Goal: Task Accomplishment & Management: Use online tool/utility

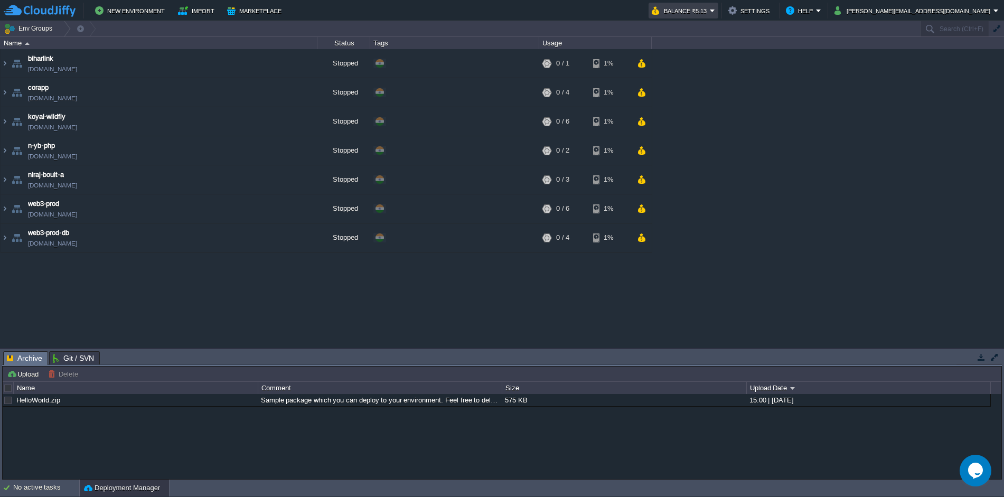
click at [715, 12] on em "Balance ₹5.13" at bounding box center [683, 10] width 63 height 13
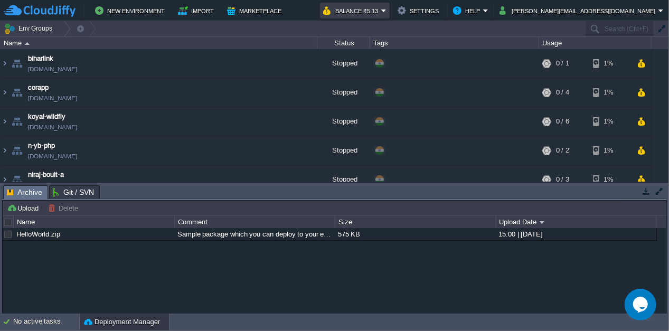
click at [390, 10] on td "Balance ₹5.13" at bounding box center [355, 11] width 70 height 16
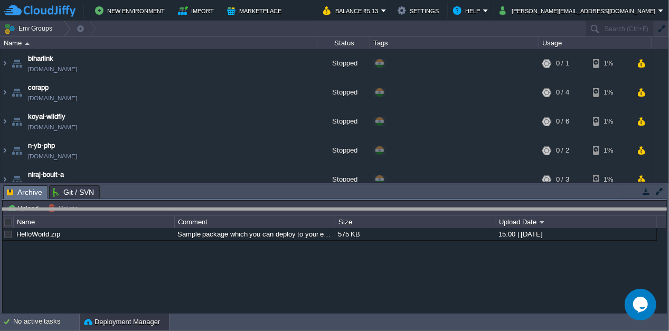
drag, startPoint x: 412, startPoint y: 195, endPoint x: 408, endPoint y: 218, distance: 23.0
click at [408, 218] on body "New Environment Import Marketplace Bonus ₹0.00 Upgrade Account Balance ₹5.13 Se…" at bounding box center [334, 165] width 669 height 331
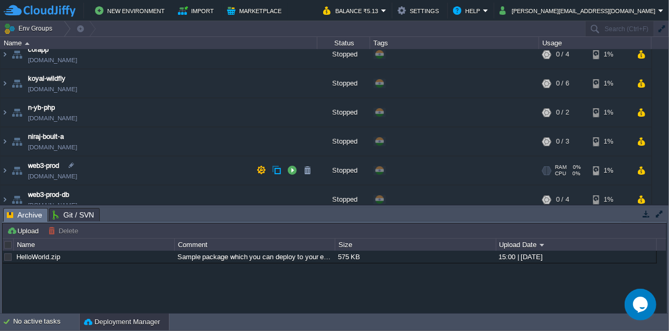
scroll to position [46, 0]
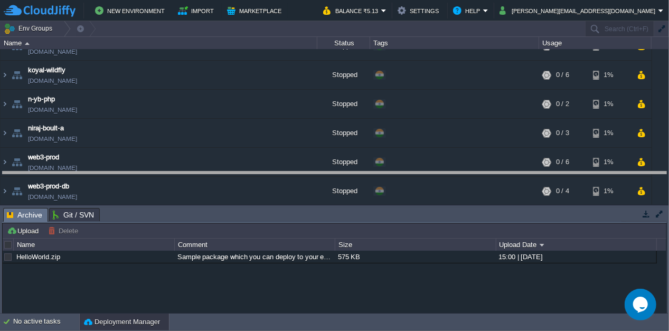
drag, startPoint x: 302, startPoint y: 214, endPoint x: 316, endPoint y: 177, distance: 39.6
click at [316, 177] on body "New Environment Import Marketplace Bonus ₹0.00 Upgrade Account Balance ₹5.13 Se…" at bounding box center [334, 165] width 669 height 331
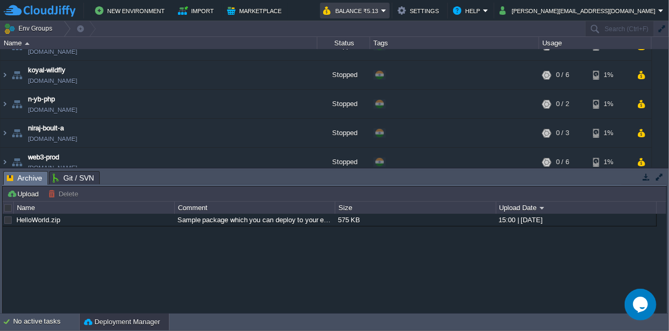
click at [387, 11] on em "Balance ₹5.13" at bounding box center [354, 10] width 63 height 13
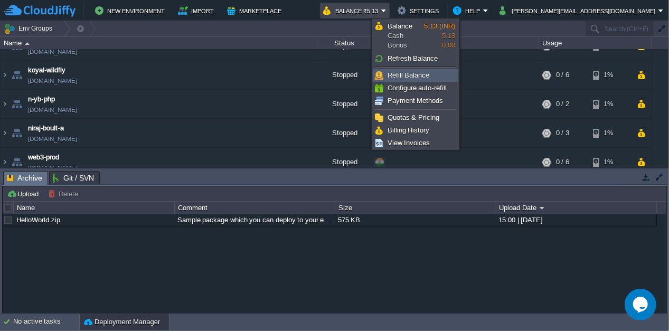
click at [421, 76] on span "Refill Balance" at bounding box center [409, 75] width 42 height 8
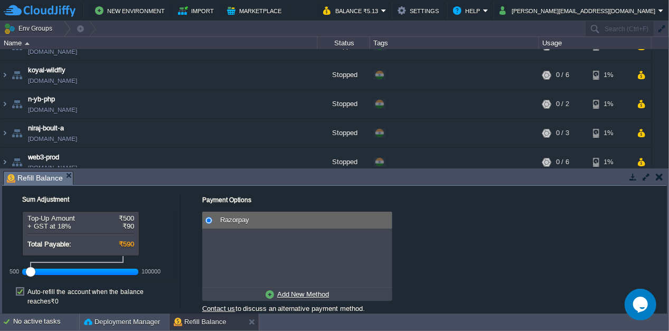
drag, startPoint x: 49, startPoint y: 270, endPoint x: 1, endPoint y: 269, distance: 48.6
click at [1, 269] on div "Tasks Activity Log Archive Git / SVN Refill Balance Upload Delete Deploy to ...…" at bounding box center [334, 240] width 669 height 145
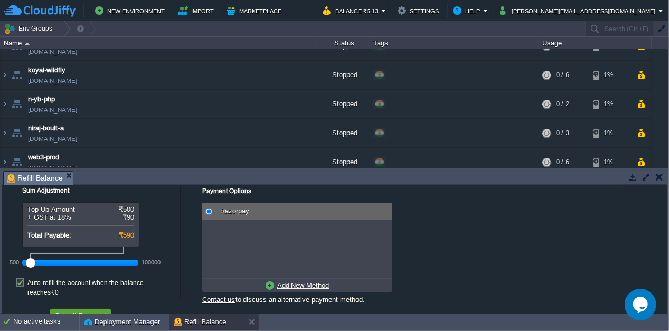
scroll to position [13, 0]
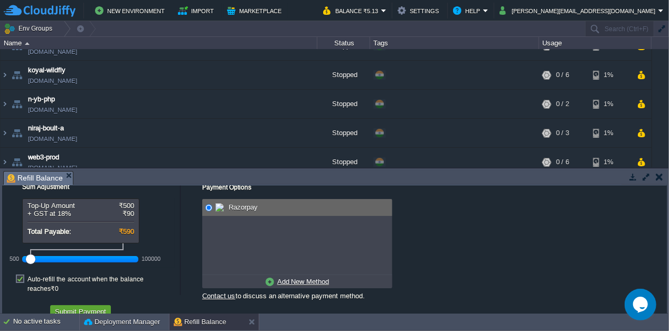
click at [27, 280] on label "Auto-refill the account when the balance reaches ₹0" at bounding box center [100, 284] width 147 height 19
click at [22, 275] on input "checkbox" at bounding box center [25, 271] width 7 height 7
checkbox input "false"
click at [77, 307] on button "Submit Payment" at bounding box center [81, 312] width 58 height 10
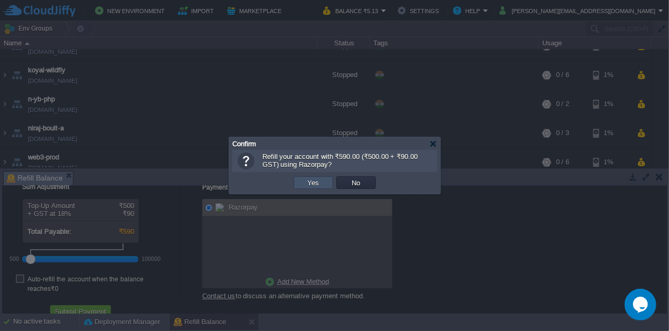
click at [310, 183] on button "Yes" at bounding box center [314, 183] width 18 height 10
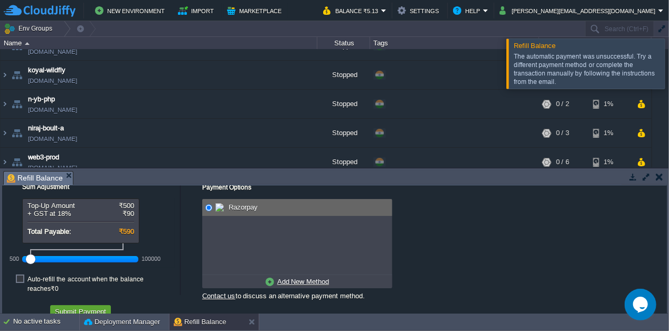
click at [632, 76] on div "The automatic payment was unsuccessful. Try a different payment method or compl…" at bounding box center [588, 69] width 148 height 34
click at [312, 281] on u "Add New Method" at bounding box center [303, 282] width 52 height 8
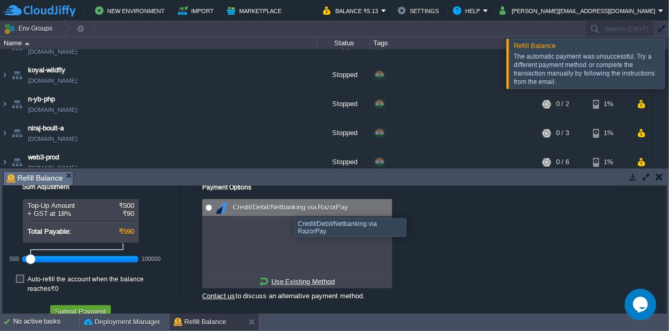
radio input "true"
click at [297, 209] on span "Credit/Debit/Netbanking via RazorPay" at bounding box center [289, 207] width 118 height 8
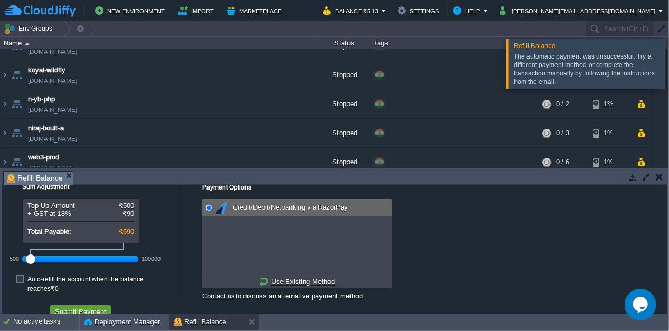
click at [312, 285] on u "Use Existing Method" at bounding box center [302, 282] width 63 height 8
click at [312, 285] on u "Add New Method" at bounding box center [303, 282] width 52 height 8
click at [266, 208] on span "Credit/Debit/Netbanking via RazorPay" at bounding box center [289, 207] width 118 height 8
click at [83, 307] on button "Submit Payment" at bounding box center [81, 312] width 58 height 10
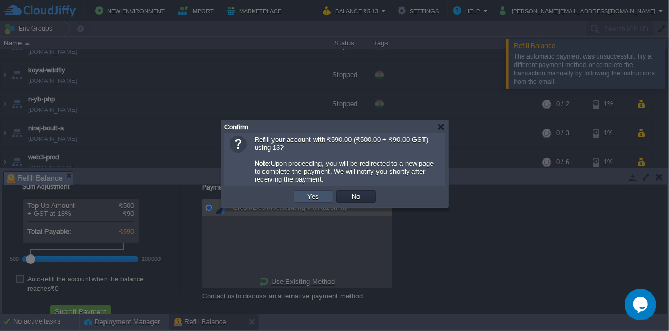
click at [316, 198] on button "Yes" at bounding box center [314, 197] width 18 height 10
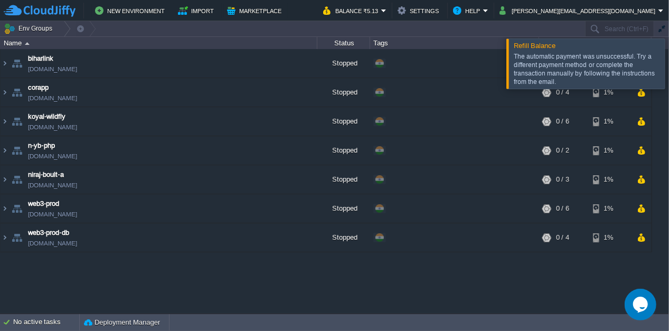
scroll to position [0, 0]
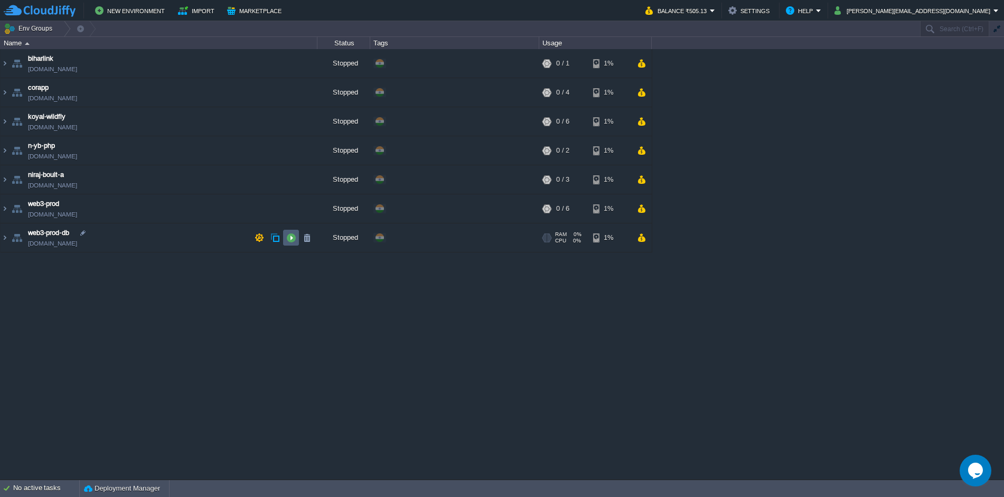
click at [296, 245] on td at bounding box center [291, 238] width 16 height 16
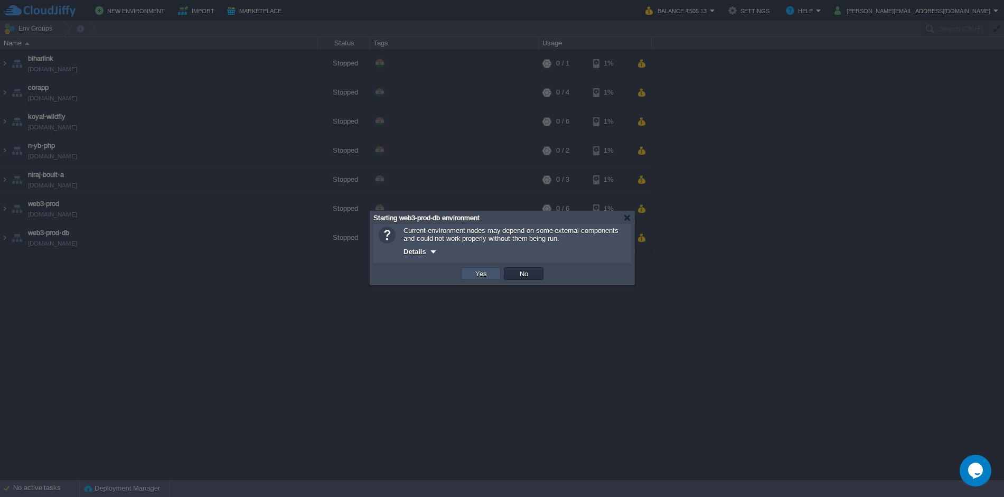
click at [481, 275] on button "Yes" at bounding box center [481, 274] width 18 height 10
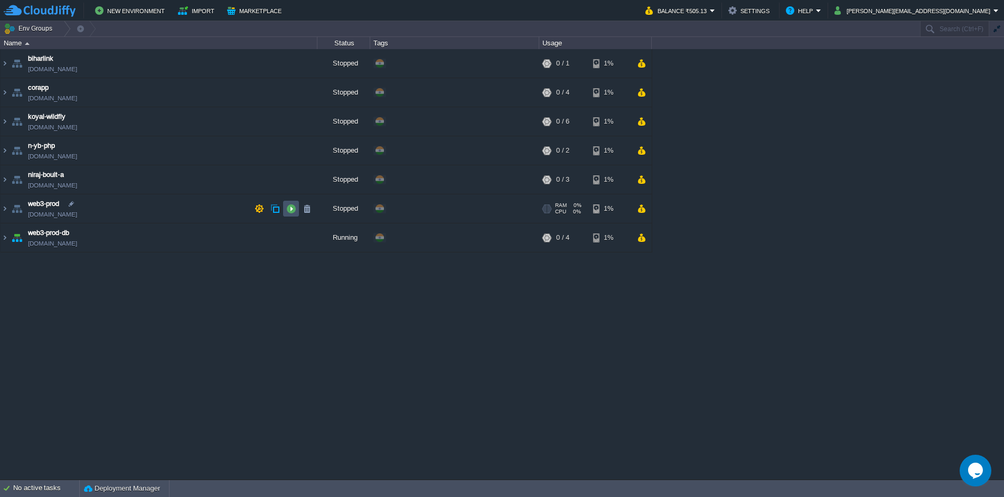
click at [292, 212] on button "button" at bounding box center [291, 209] width 10 height 10
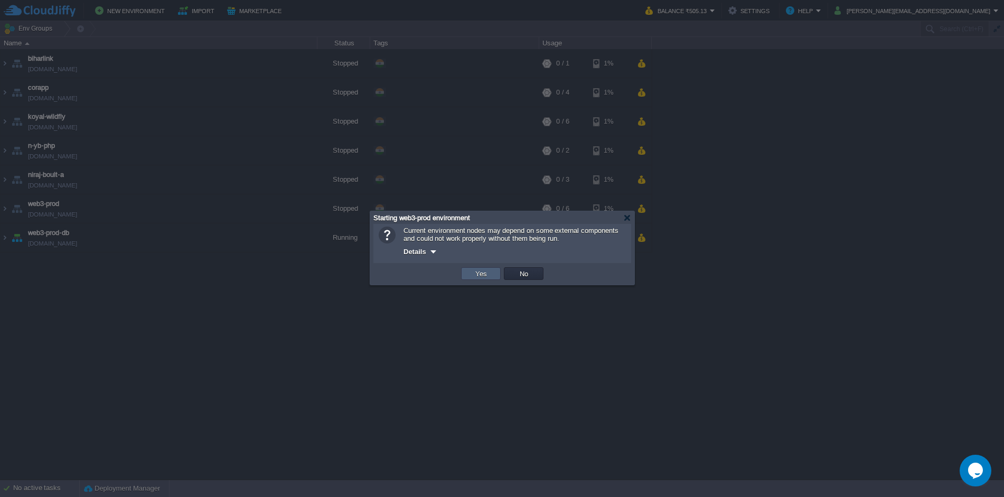
click at [490, 278] on td "Yes" at bounding box center [481, 273] width 40 height 13
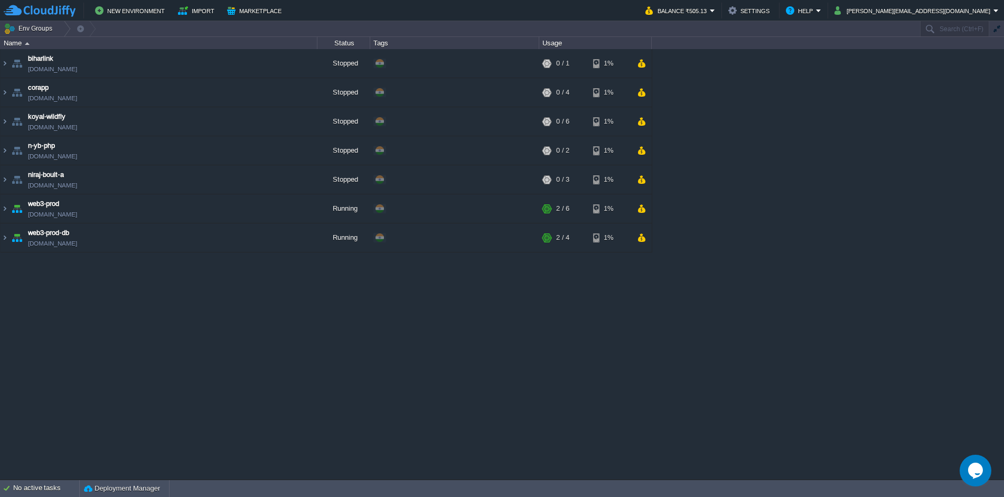
click at [451, 331] on div "biharlink biharlink.cloudjiffy.net Stopped + Add to Env Group RAM 0% CPU 0% 0 /…" at bounding box center [502, 264] width 1004 height 430
click at [230, 213] on button "button" at bounding box center [228, 209] width 10 height 10
click at [7, 207] on img at bounding box center [5, 208] width 8 height 29
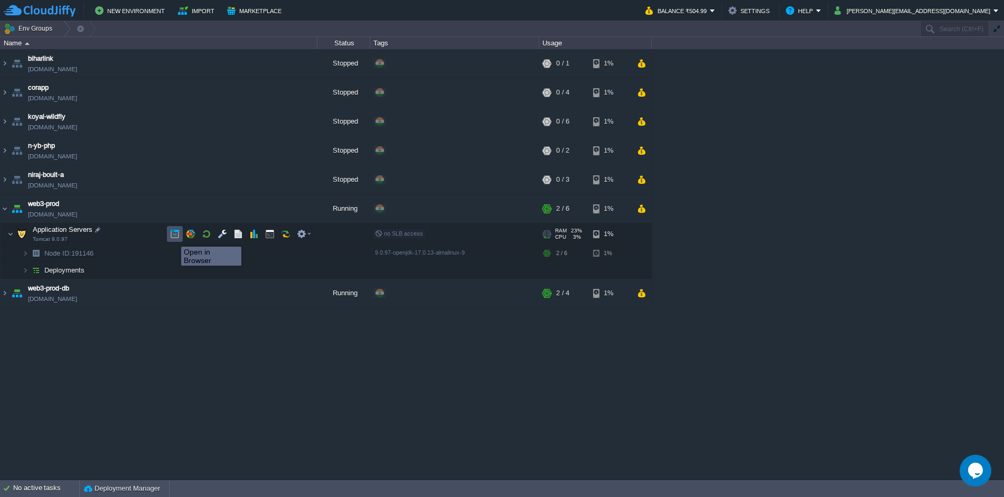
click at [173, 237] on button "button" at bounding box center [175, 234] width 10 height 10
click at [27, 271] on img at bounding box center [25, 270] width 6 height 16
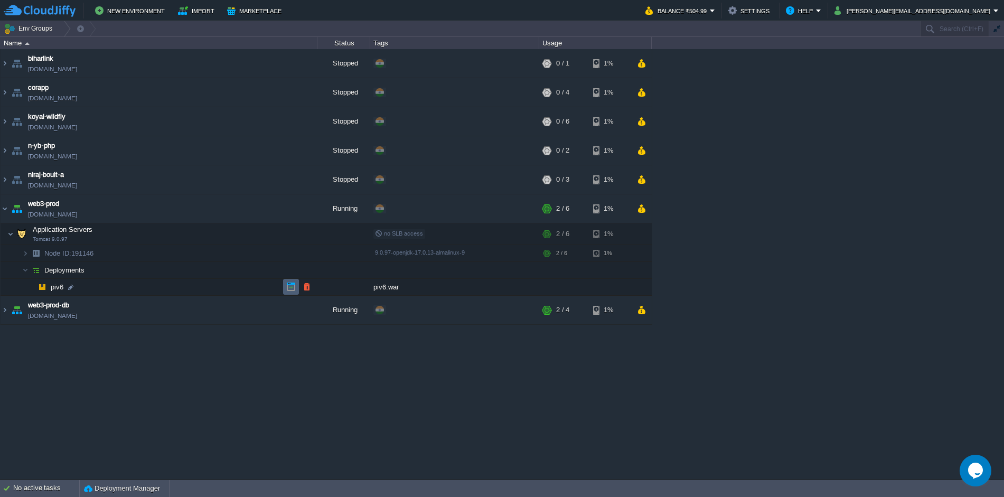
click at [293, 292] on td at bounding box center [291, 287] width 16 height 16
click at [239, 238] on button "button" at bounding box center [238, 234] width 10 height 10
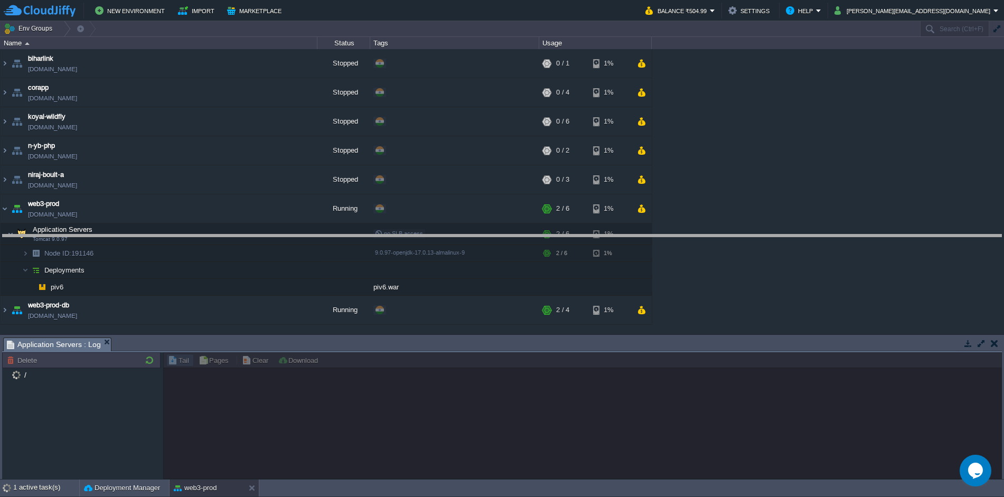
drag, startPoint x: 287, startPoint y: 344, endPoint x: 312, endPoint y: 239, distance: 107.9
click at [312, 239] on body "New Environment Import Marketplace Bonus ₹0.00 Upgrade Account Balance ₹504.99 …" at bounding box center [502, 248] width 1004 height 497
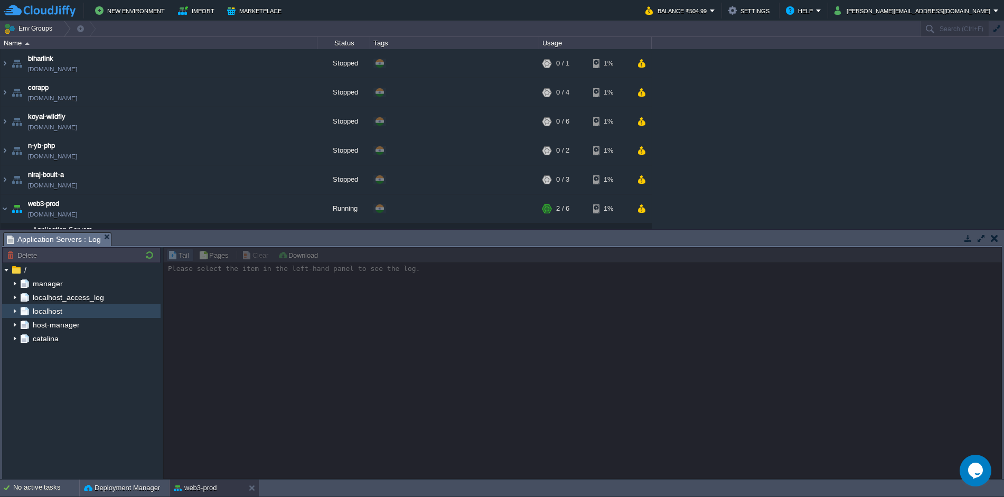
click at [15, 312] on img at bounding box center [15, 311] width 8 height 14
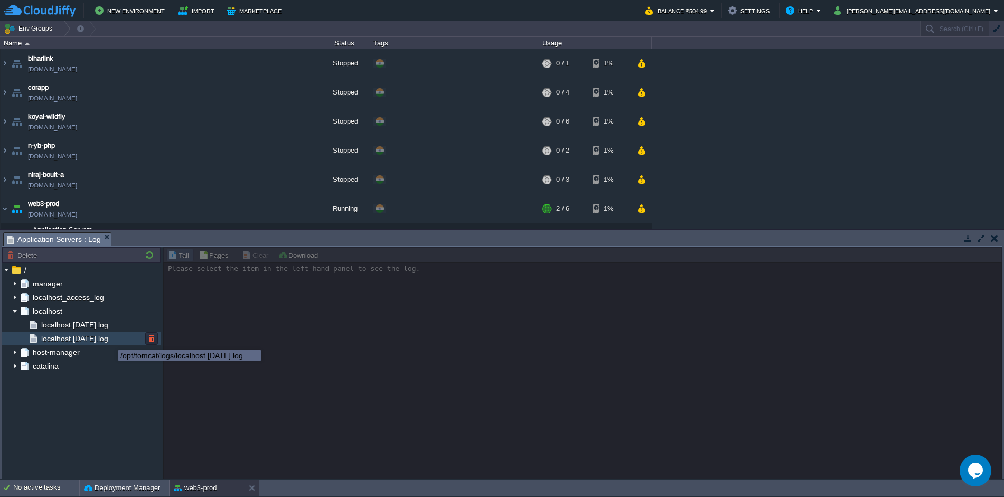
click at [98, 331] on span "localhost.2025-08-28.log" at bounding box center [74, 339] width 71 height 10
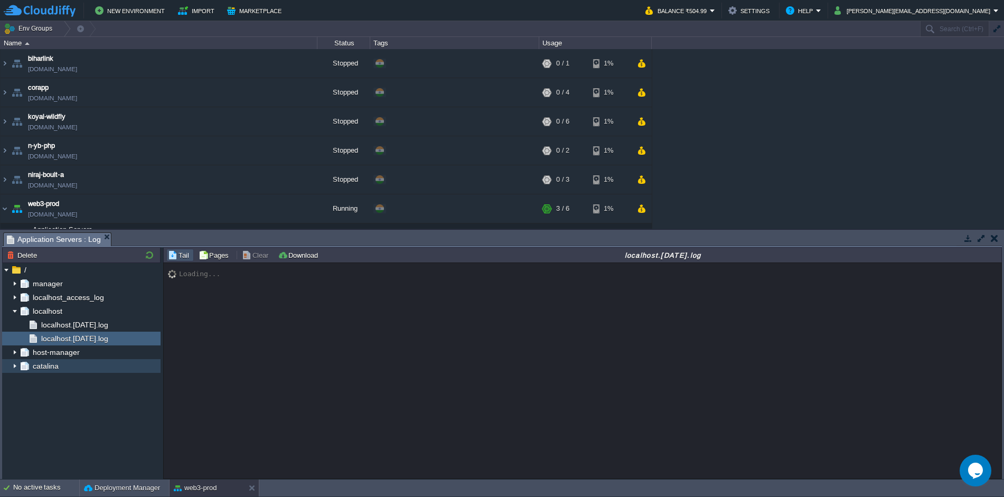
click at [15, 331] on img at bounding box center [15, 366] width 8 height 14
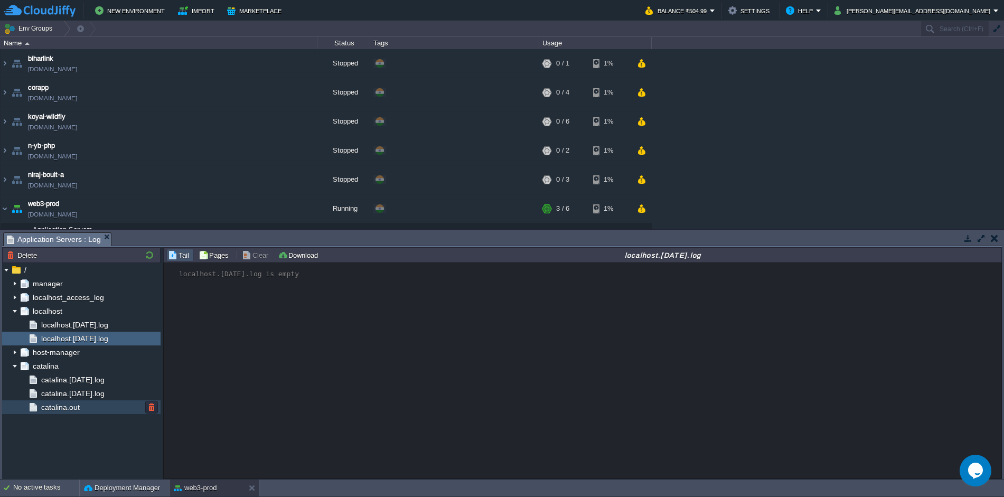
click at [91, 331] on div "catalina.out" at bounding box center [81, 407] width 158 height 14
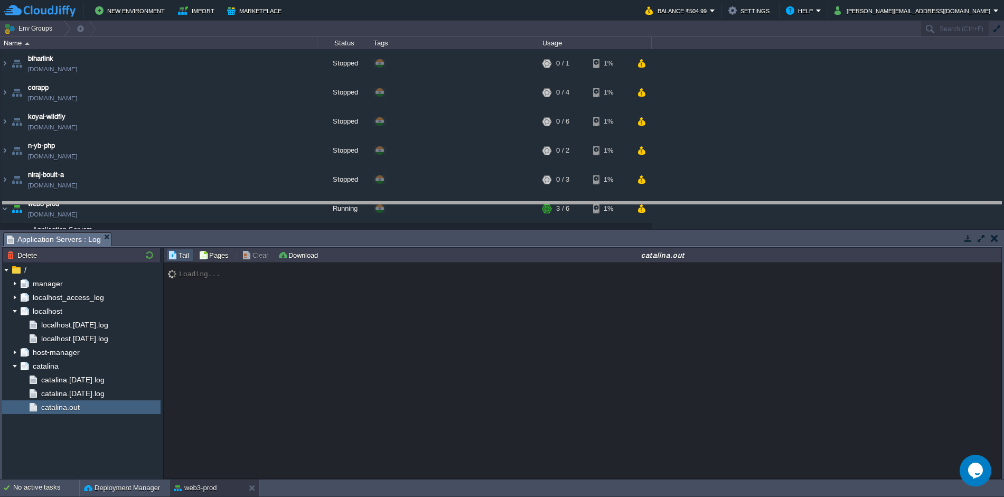
drag, startPoint x: 414, startPoint y: 241, endPoint x: 437, endPoint y: 212, distance: 37.2
click at [437, 212] on body "New Environment Import Marketplace Bonus ₹0.00 Upgrade Account Balance ₹504.99 …" at bounding box center [502, 248] width 1004 height 497
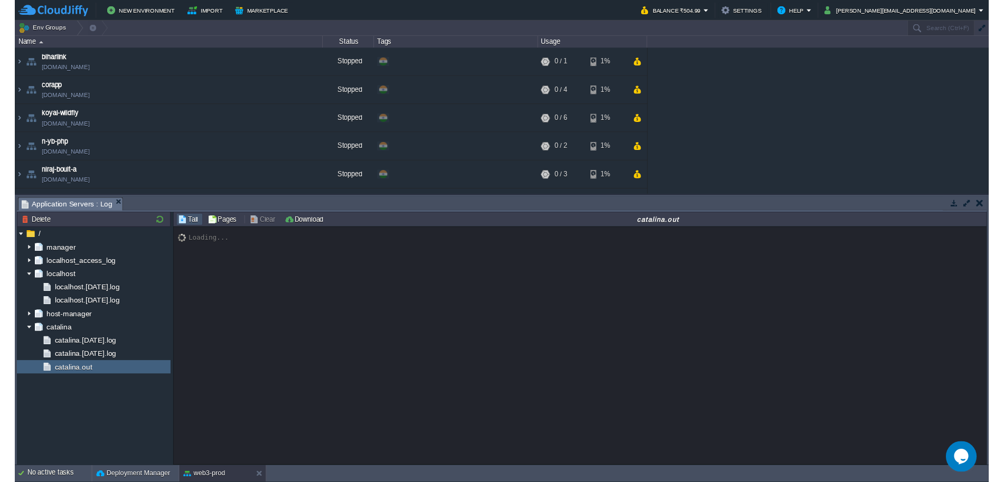
scroll to position [8795, 0]
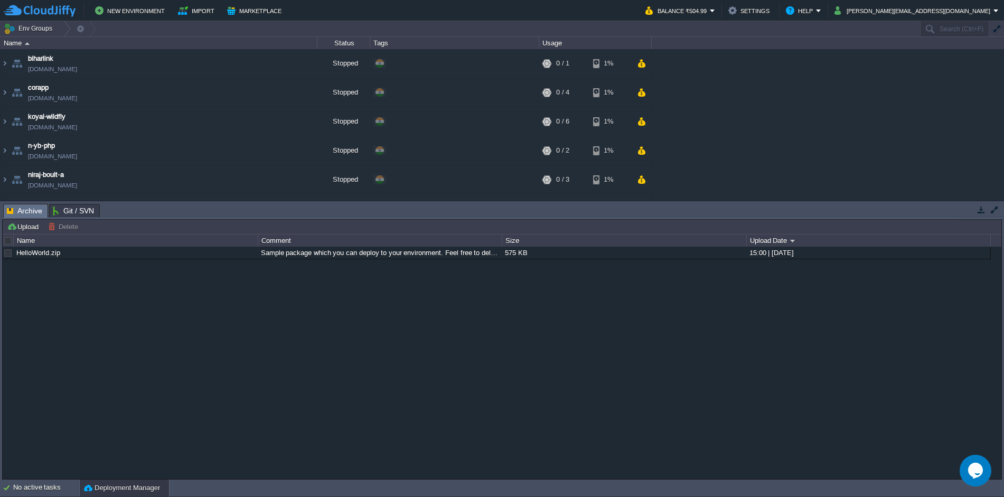
click at [291, 202] on div "Tasks Activity Log Archive Git / SVN Upload Delete Deploy to ... Custom applica…" at bounding box center [502, 340] width 1004 height 278
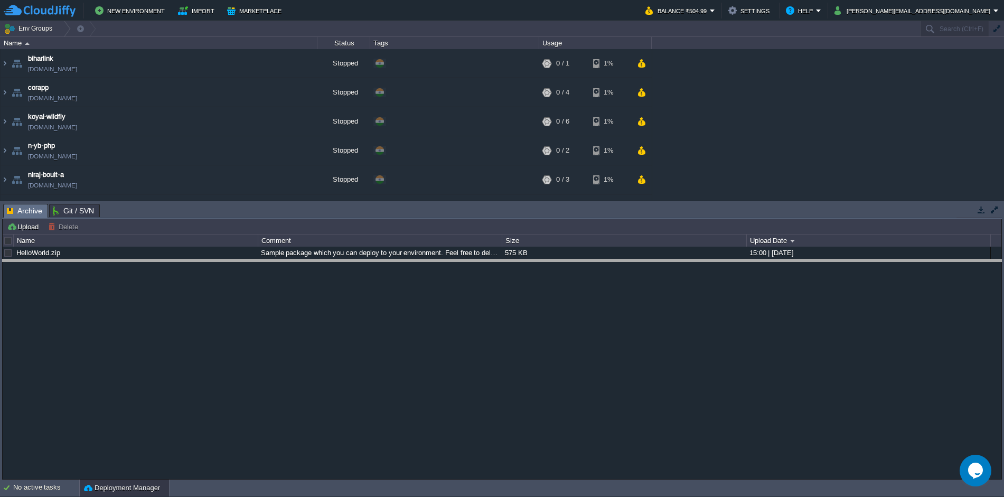
drag, startPoint x: 288, startPoint y: 204, endPoint x: 284, endPoint y: 259, distance: 55.6
click at [284, 259] on body "New Environment Import Marketplace Bonus ₹0.00 Upgrade Account Balance ₹504.99 …" at bounding box center [502, 248] width 1004 height 497
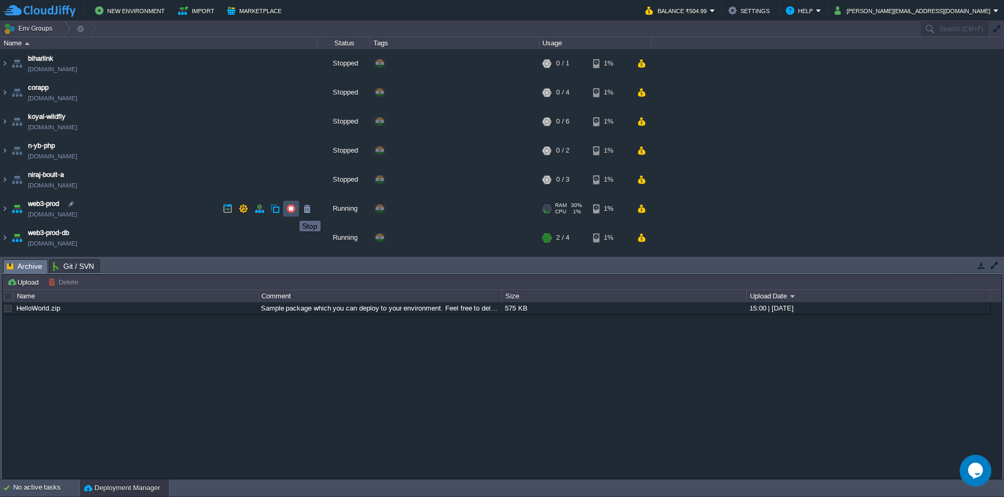
click at [292, 211] on button "button" at bounding box center [291, 209] width 10 height 10
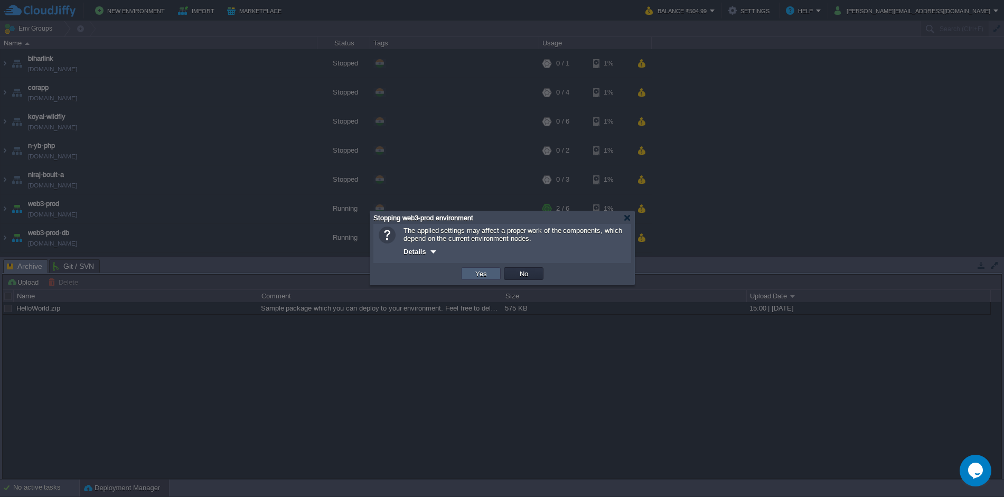
click at [487, 275] on button "Yes" at bounding box center [481, 274] width 18 height 10
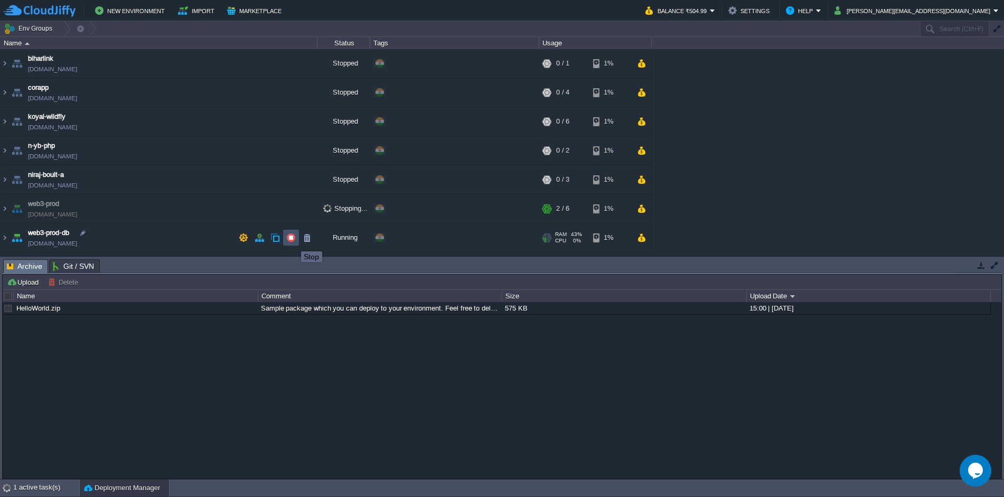
click at [293, 242] on button "button" at bounding box center [291, 238] width 10 height 10
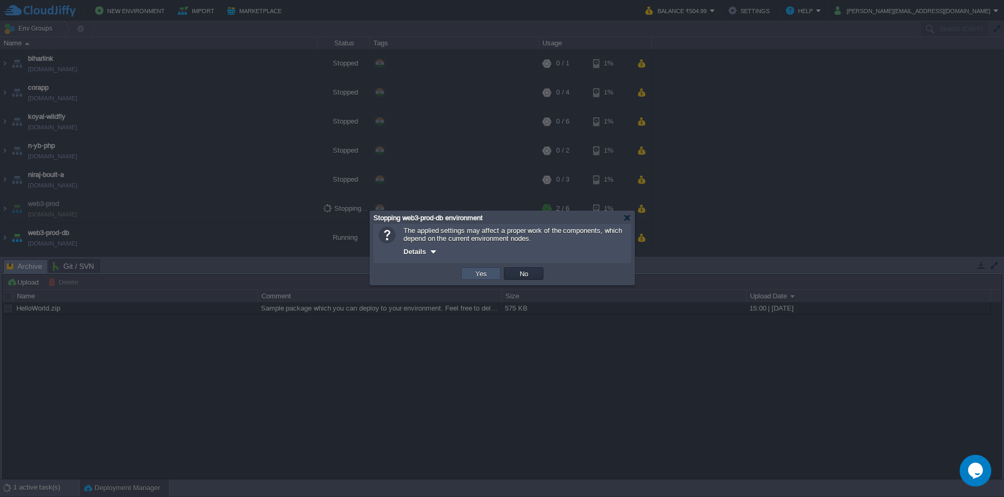
click at [485, 275] on button "Yes" at bounding box center [481, 274] width 18 height 10
